Goal: Check status: Check status

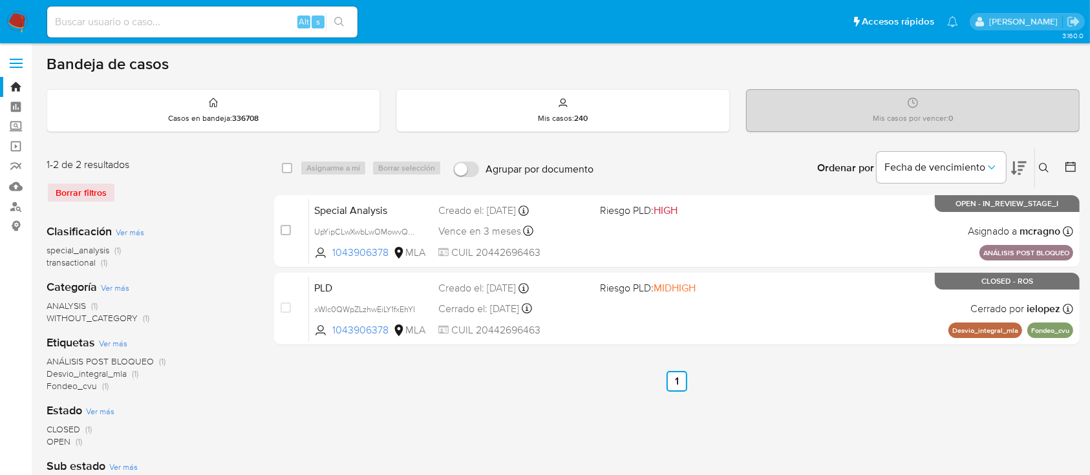
drag, startPoint x: 1045, startPoint y: 164, endPoint x: 987, endPoint y: 215, distance: 77.0
click at [1046, 164] on icon at bounding box center [1044, 168] width 10 height 10
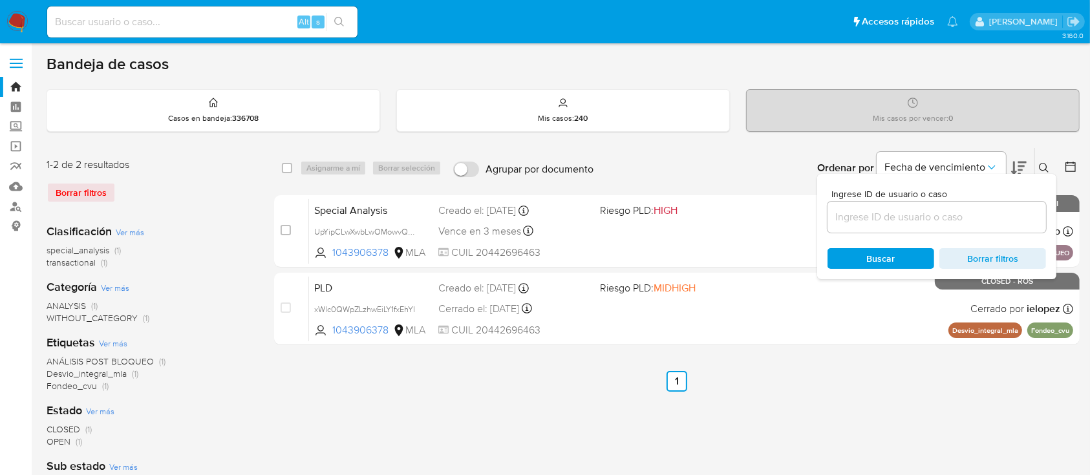
drag, startPoint x: 956, startPoint y: 220, endPoint x: 967, endPoint y: 219, distance: 11.0
click at [956, 220] on input at bounding box center [936, 217] width 218 height 17
type input "2563640539"
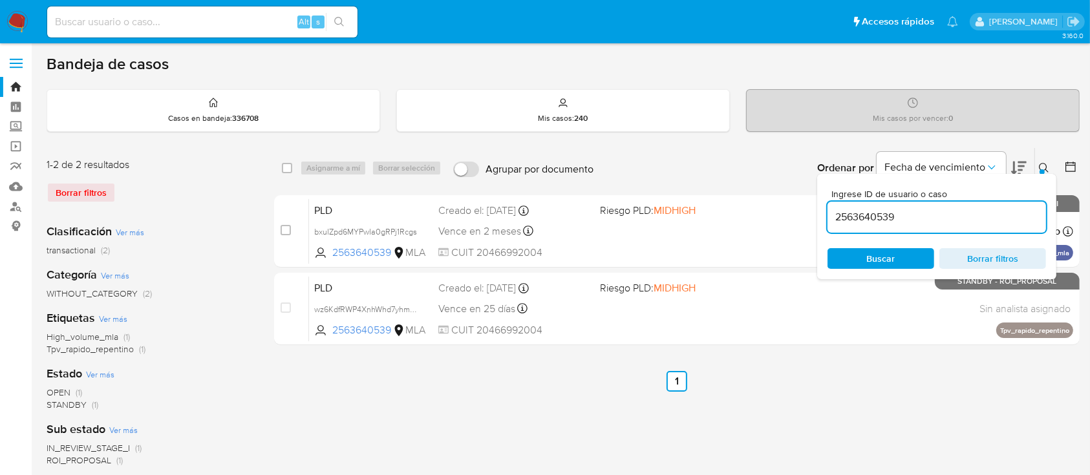
click at [1044, 164] on icon at bounding box center [1044, 168] width 10 height 10
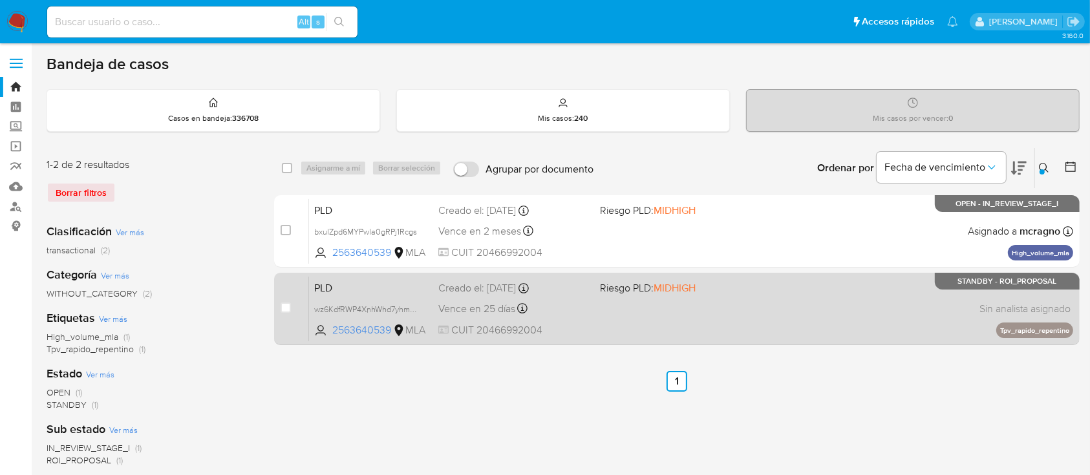
click at [950, 314] on div "PLD wz6KdfRWP4XnhWhd7yhmFf0t 2563640539 MLA Riesgo PLD: MIDHIGH Creado el: 12/0…" at bounding box center [691, 308] width 764 height 65
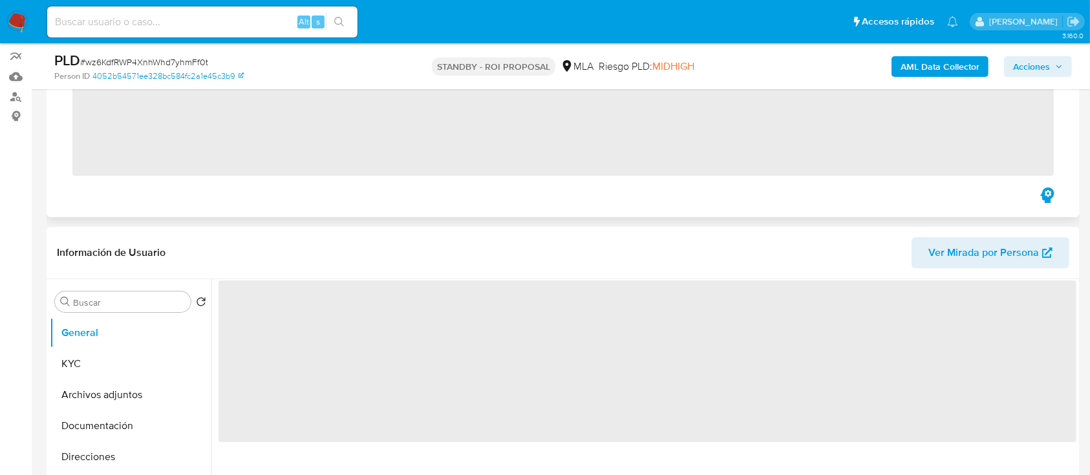
scroll to position [172, 0]
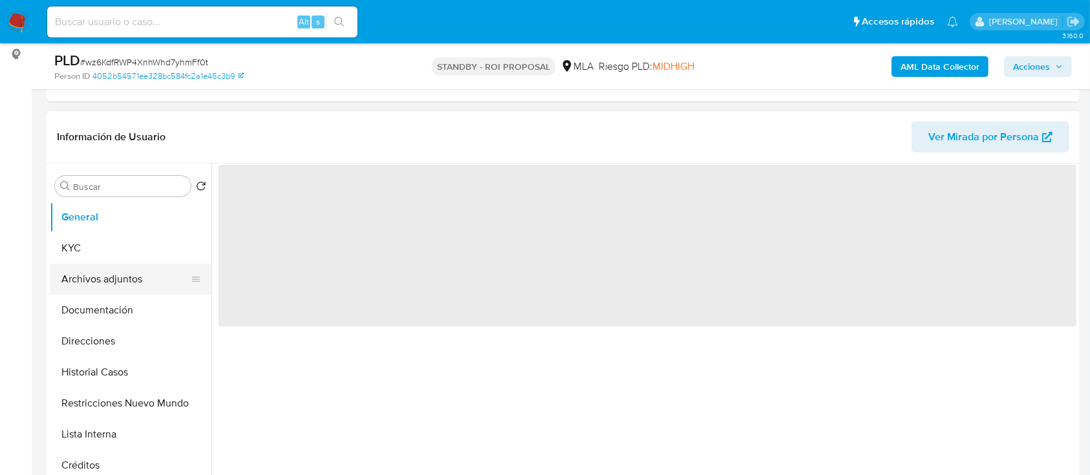
click at [134, 277] on button "Archivos adjuntos" at bounding box center [125, 279] width 151 height 31
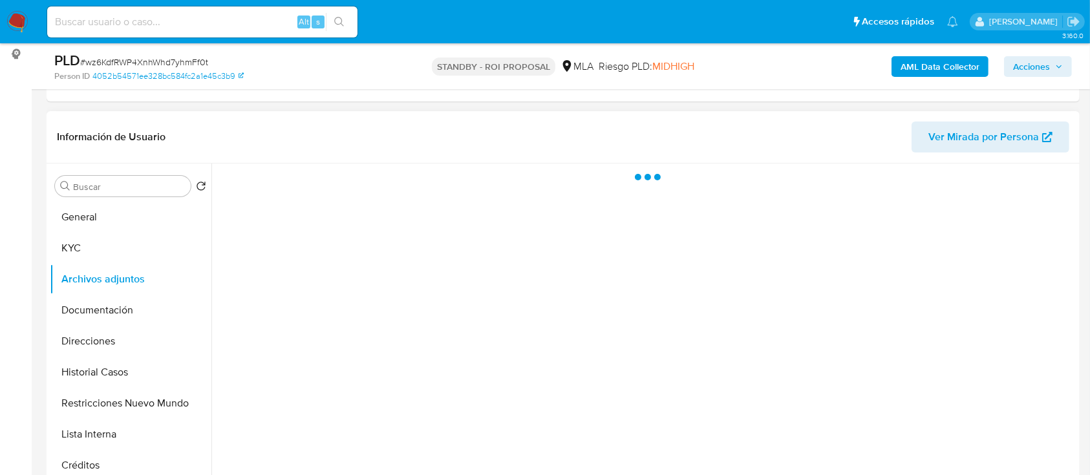
select select "10"
